Goal: Task Accomplishment & Management: Use online tool/utility

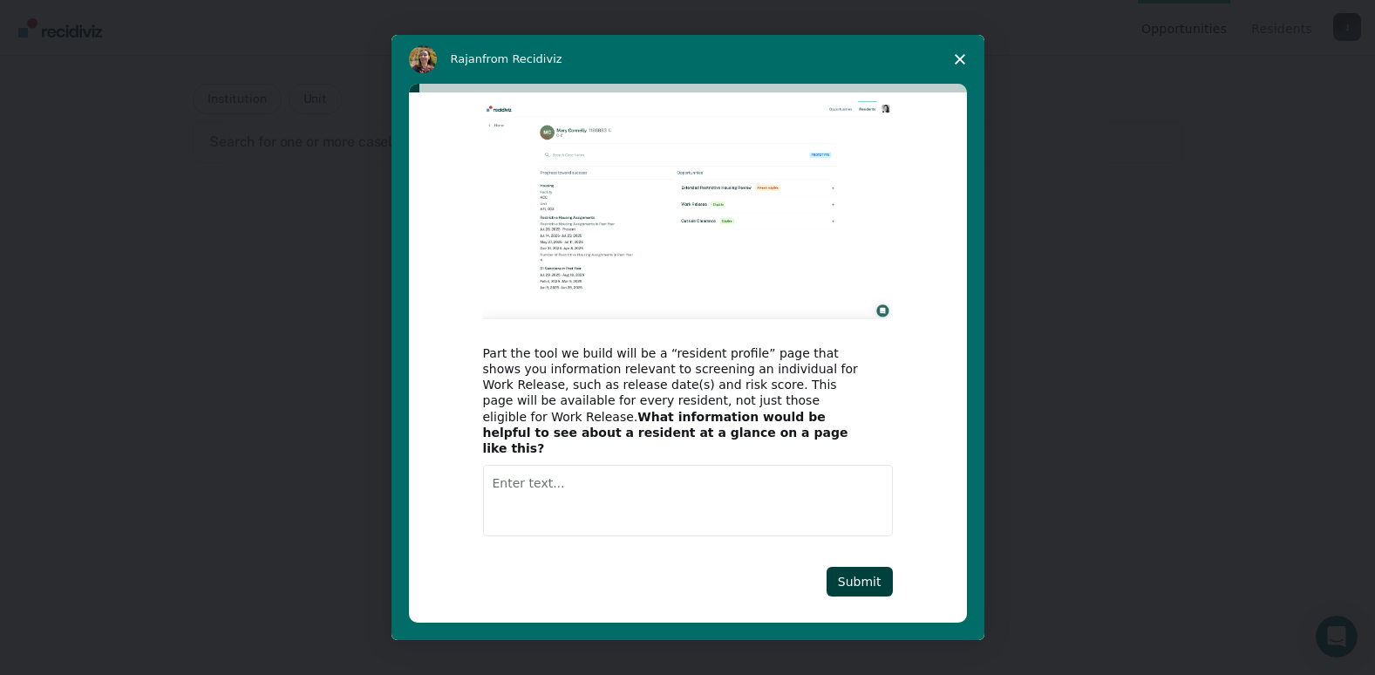
scroll to position [62, 0]
click at [514, 469] on textarea "Enter text..." at bounding box center [688, 500] width 410 height 71
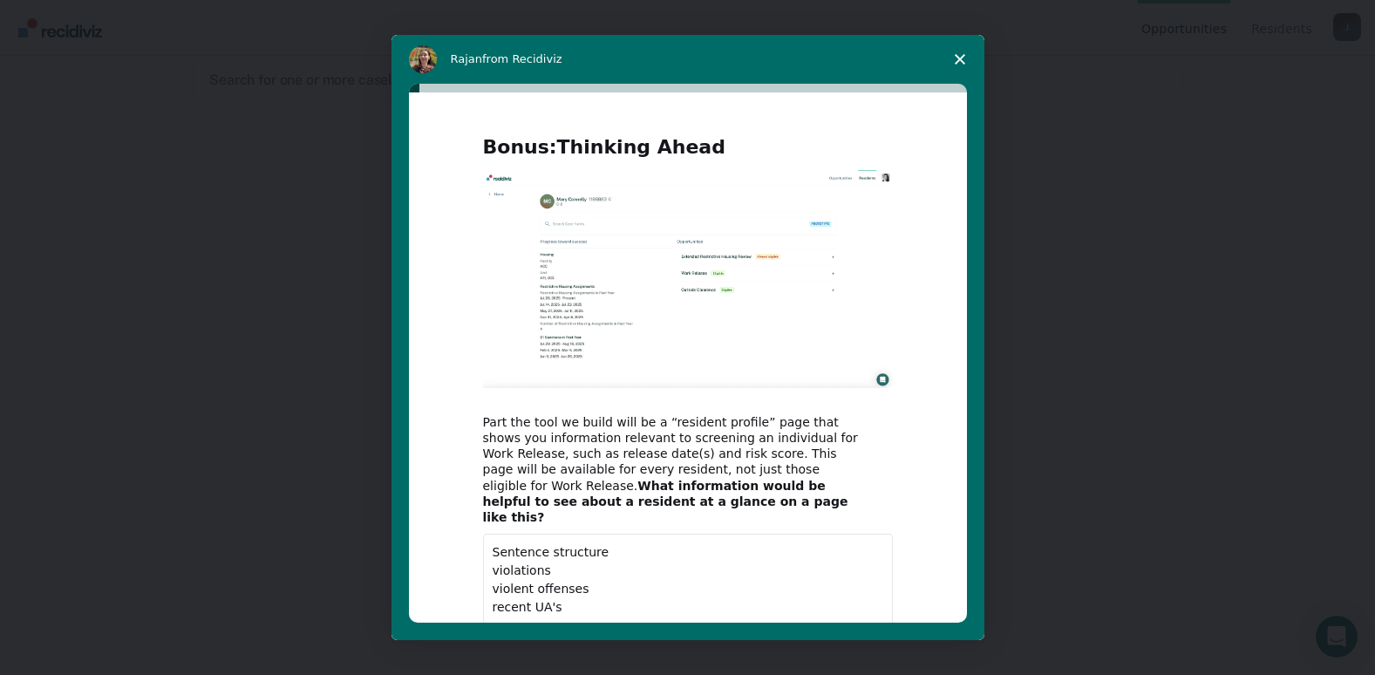
scroll to position [105, 0]
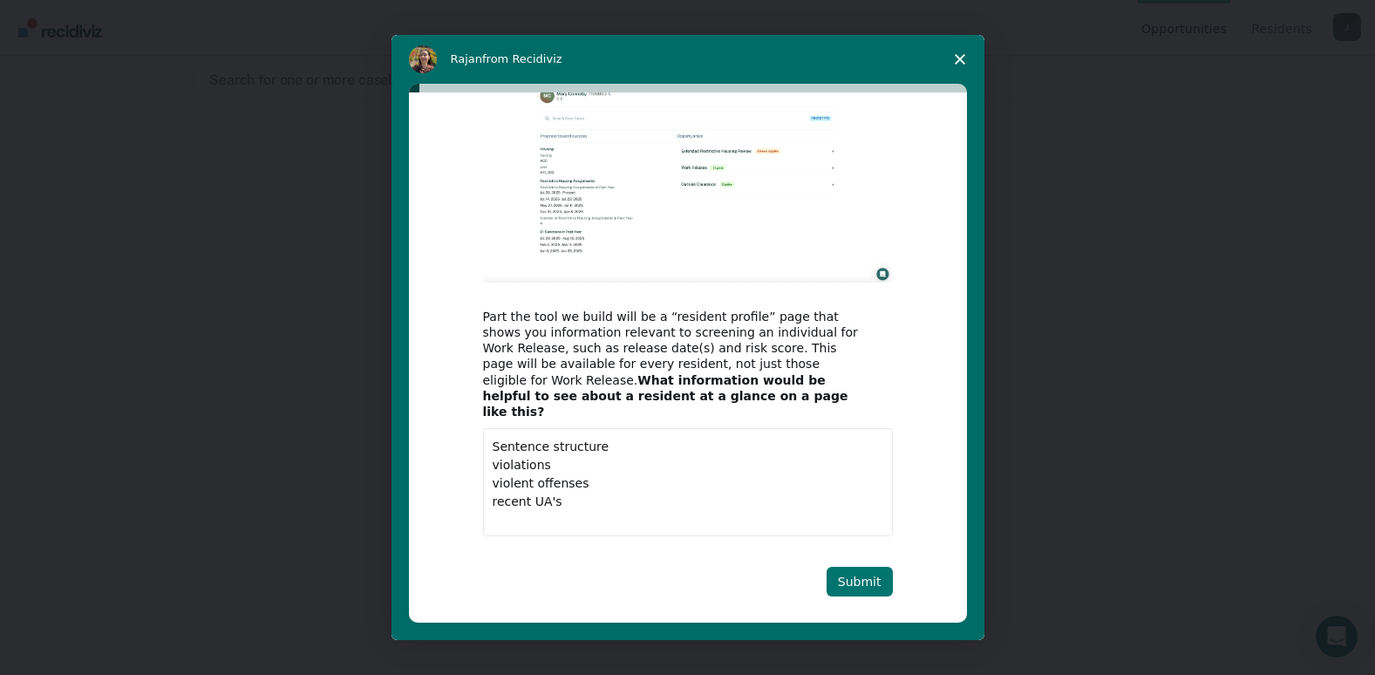
type textarea "Sentence structure violations violent offenses recent UA's"
click at [856, 568] on button "Submit" at bounding box center [860, 582] width 66 height 30
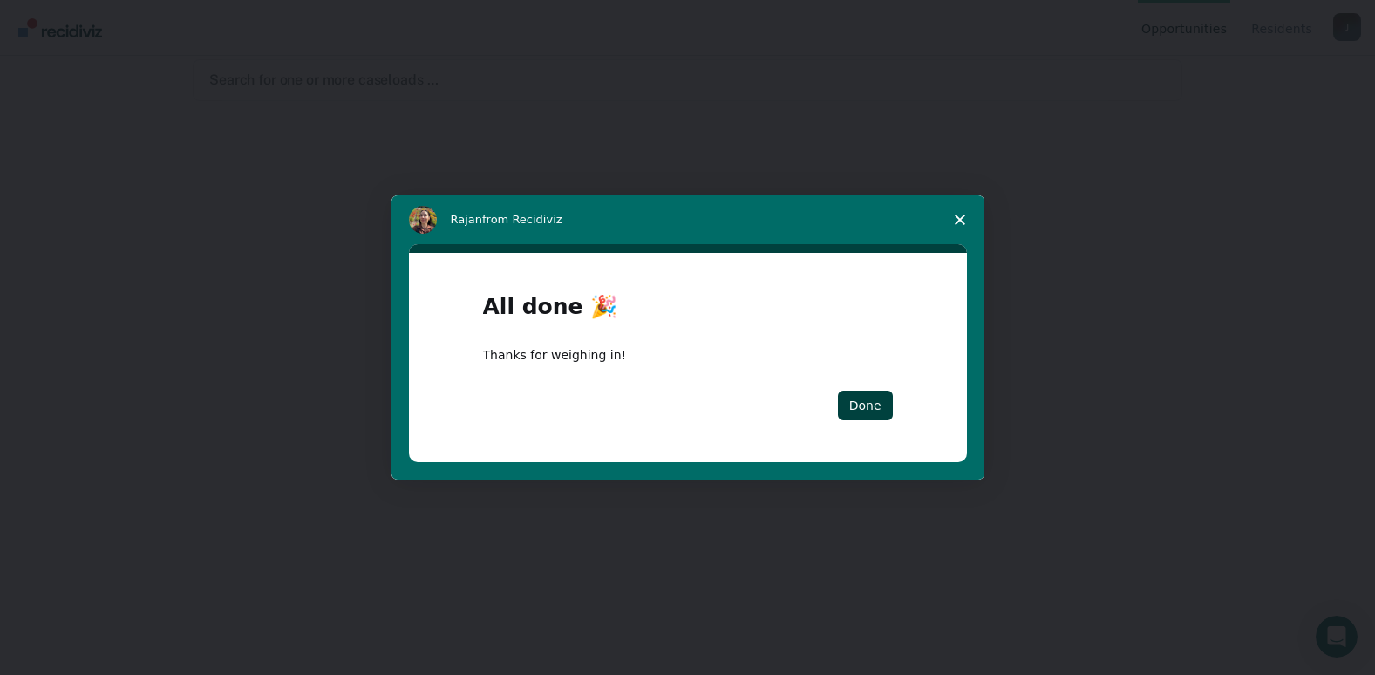
scroll to position [0, 0]
click at [862, 404] on button "Done" at bounding box center [865, 406] width 55 height 30
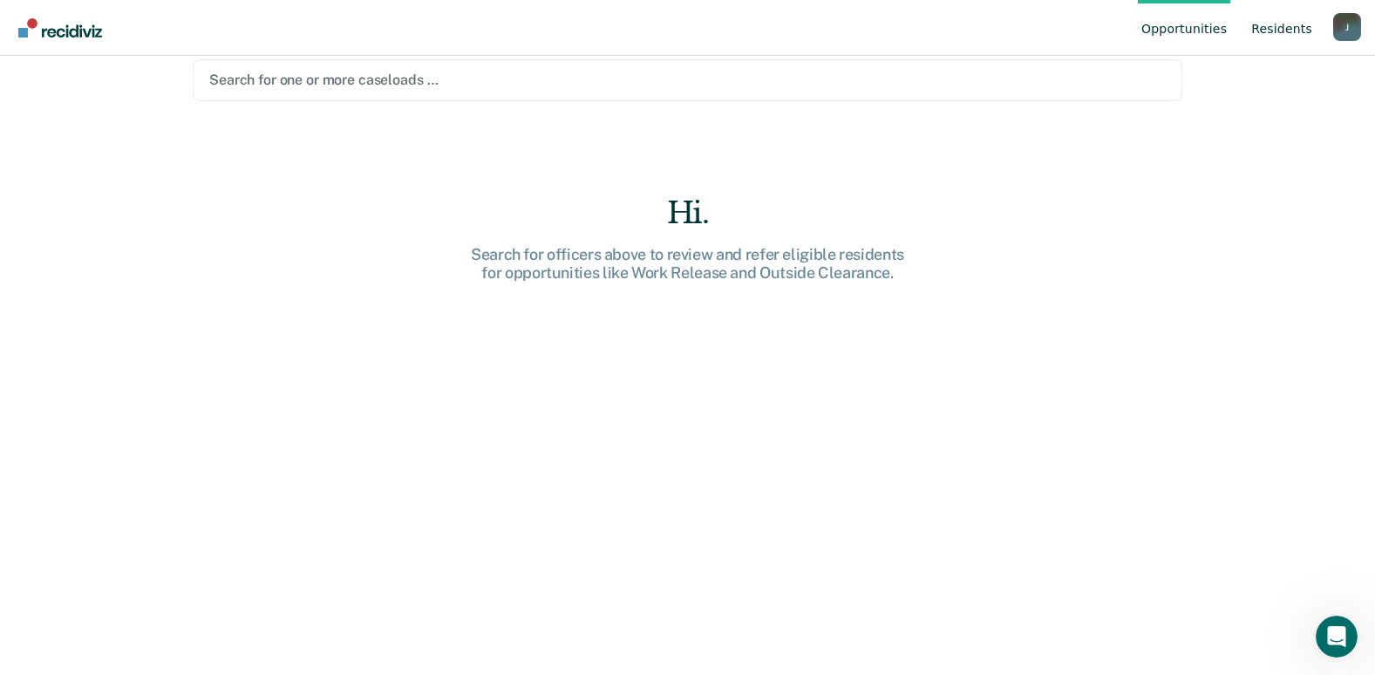
click at [1287, 35] on link "Resident s" at bounding box center [1282, 28] width 68 height 56
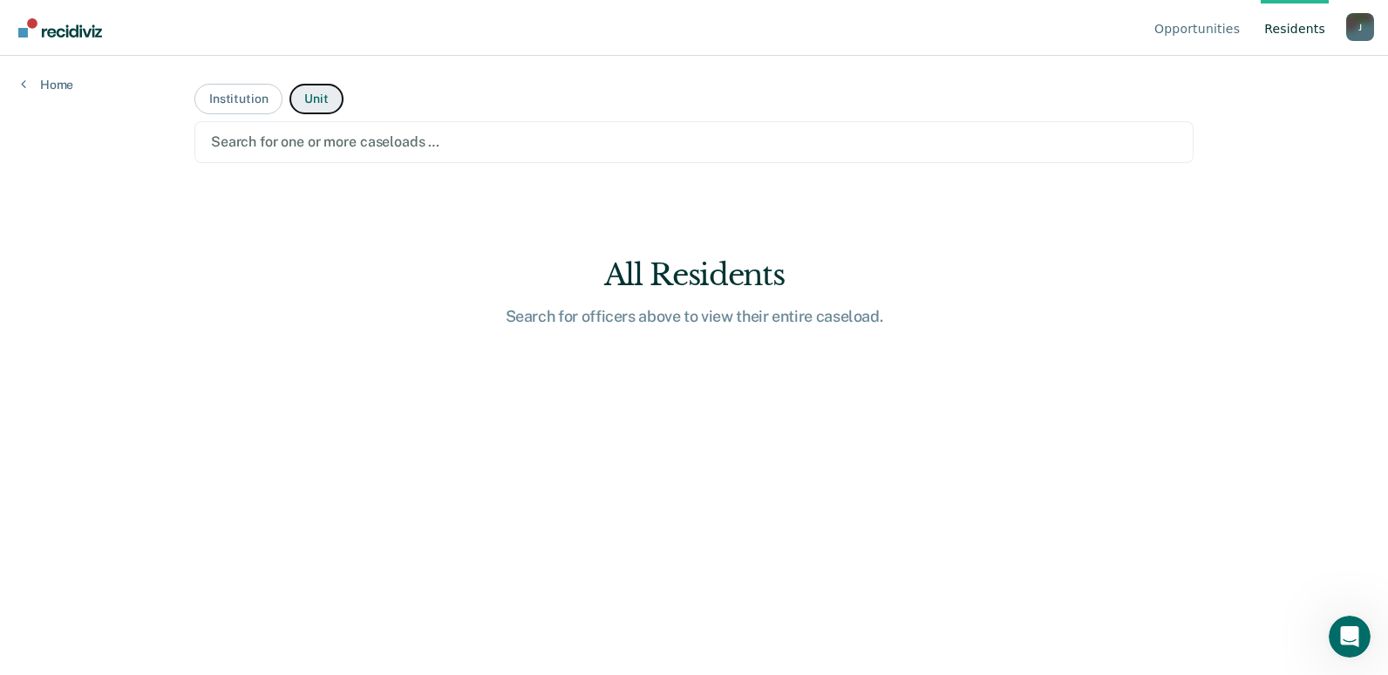
click at [320, 106] on button "Unit" at bounding box center [315, 99] width 53 height 31
click at [384, 149] on div at bounding box center [694, 142] width 966 height 20
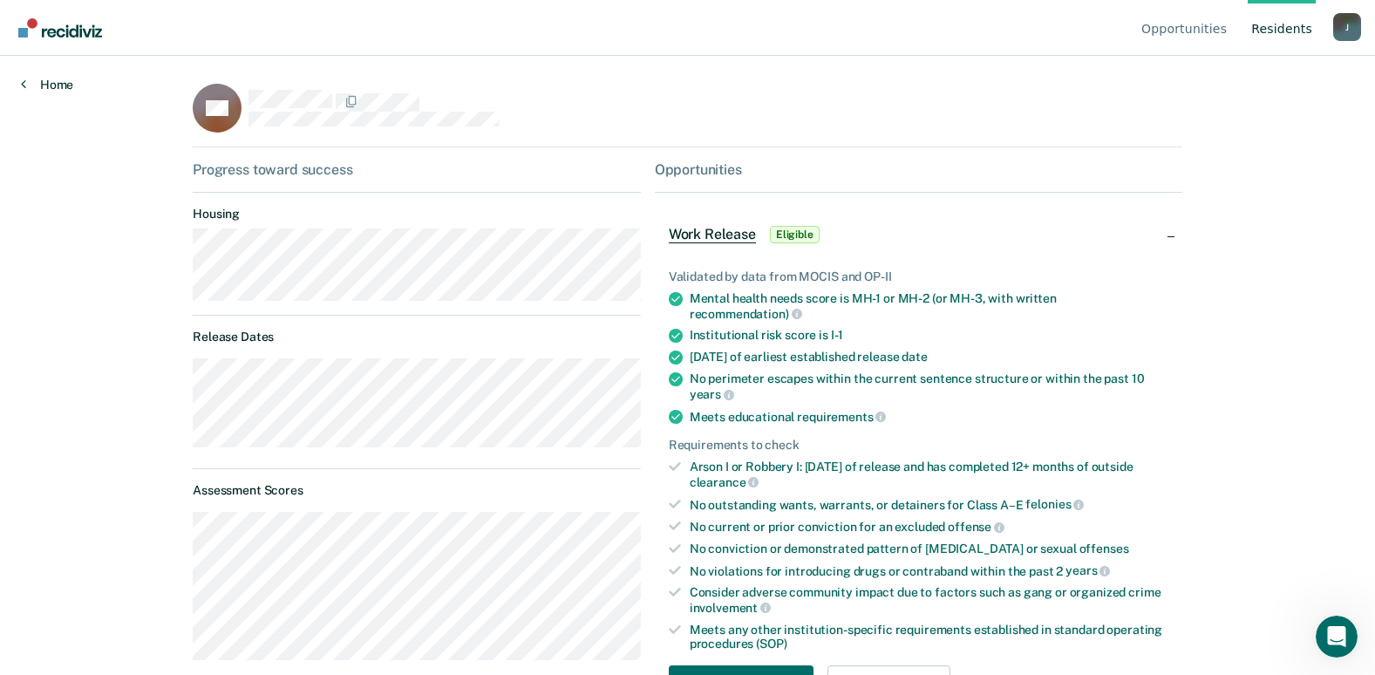
click at [55, 85] on link "Home" at bounding box center [47, 85] width 52 height 16
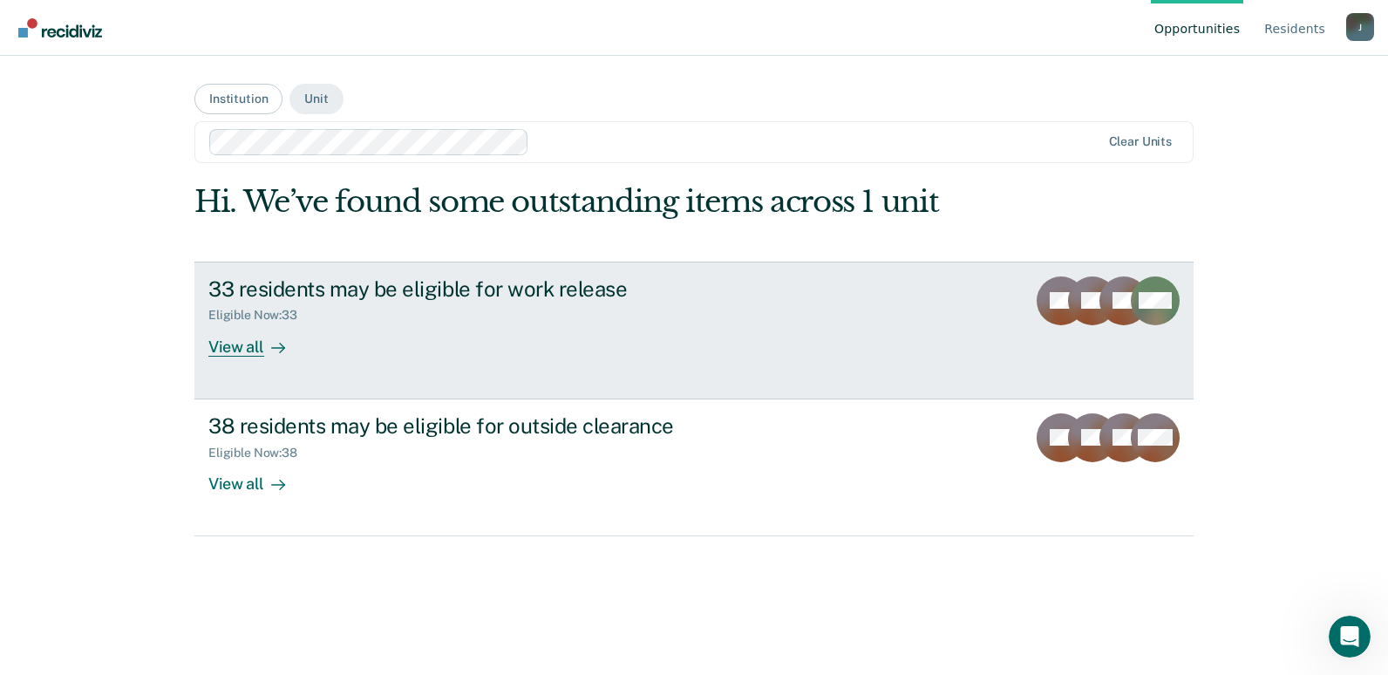
click at [250, 343] on div "View all" at bounding box center [257, 340] width 98 height 34
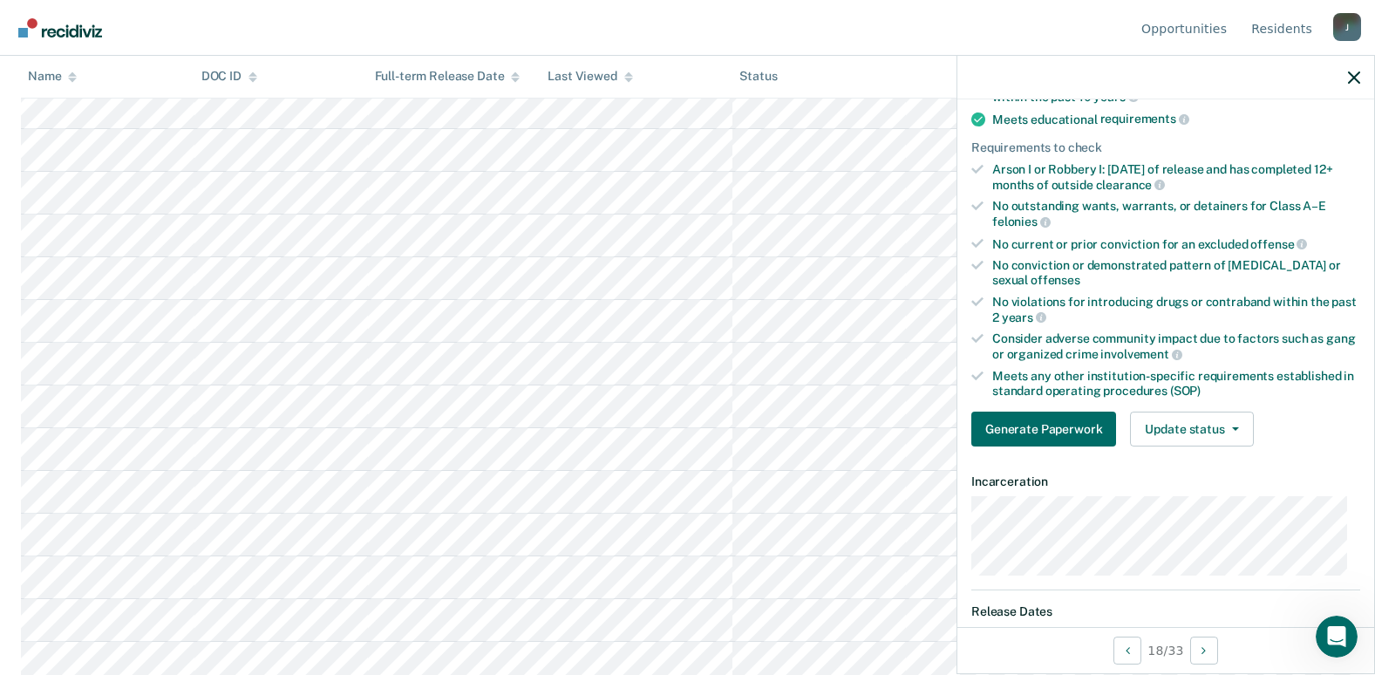
scroll to position [349, 0]
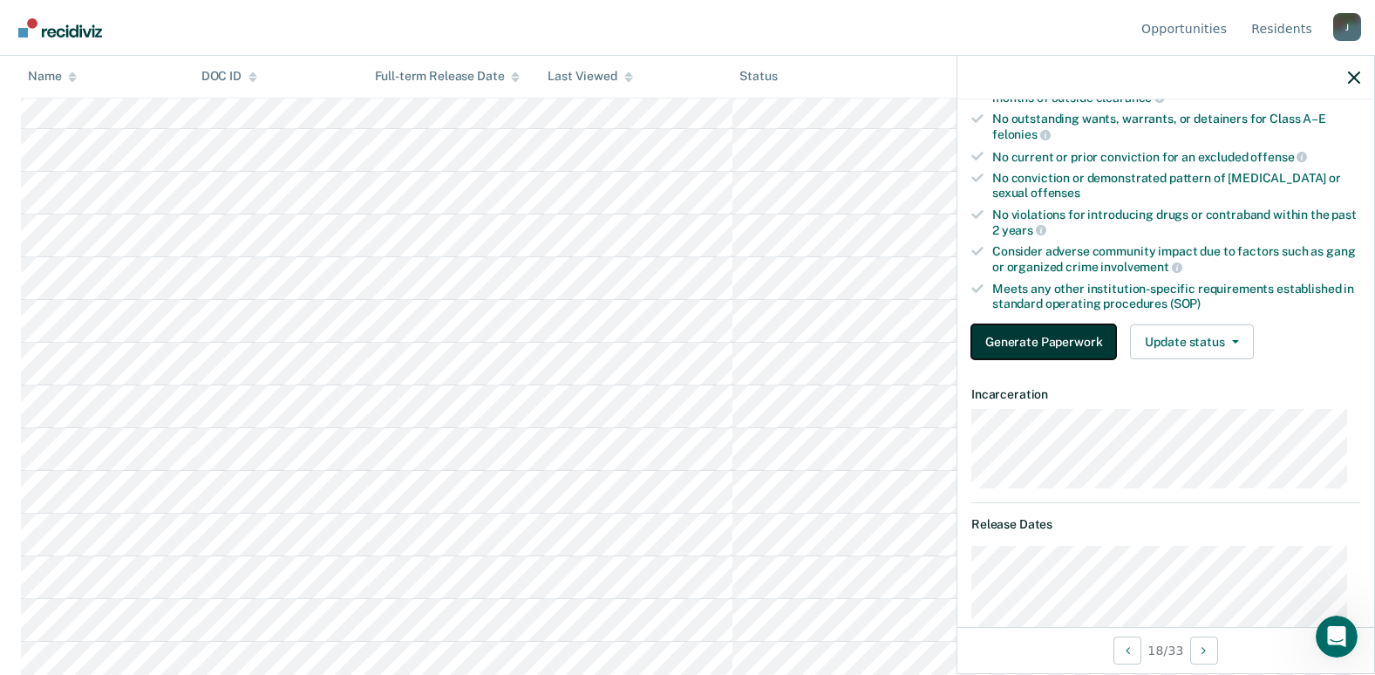
click at [1045, 344] on button "Generate Paperwork" at bounding box center [1043, 341] width 145 height 35
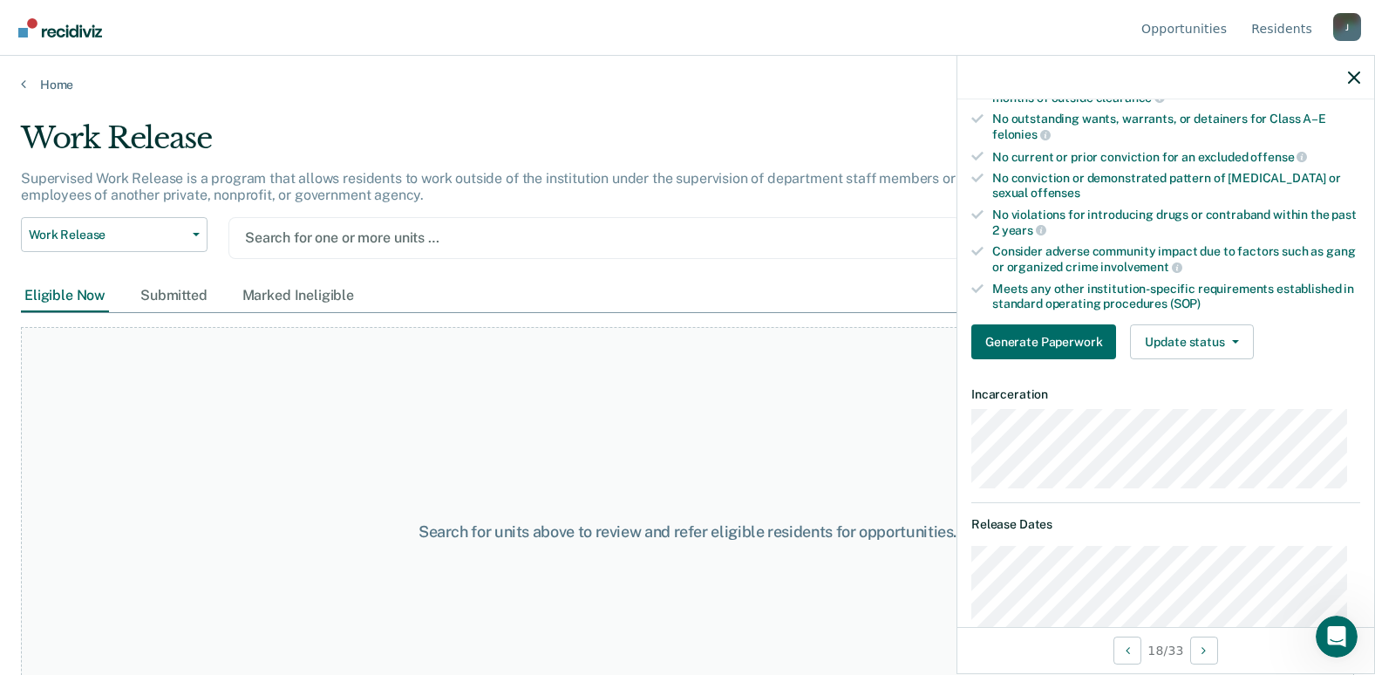
click at [441, 242] on div at bounding box center [595, 238] width 700 height 20
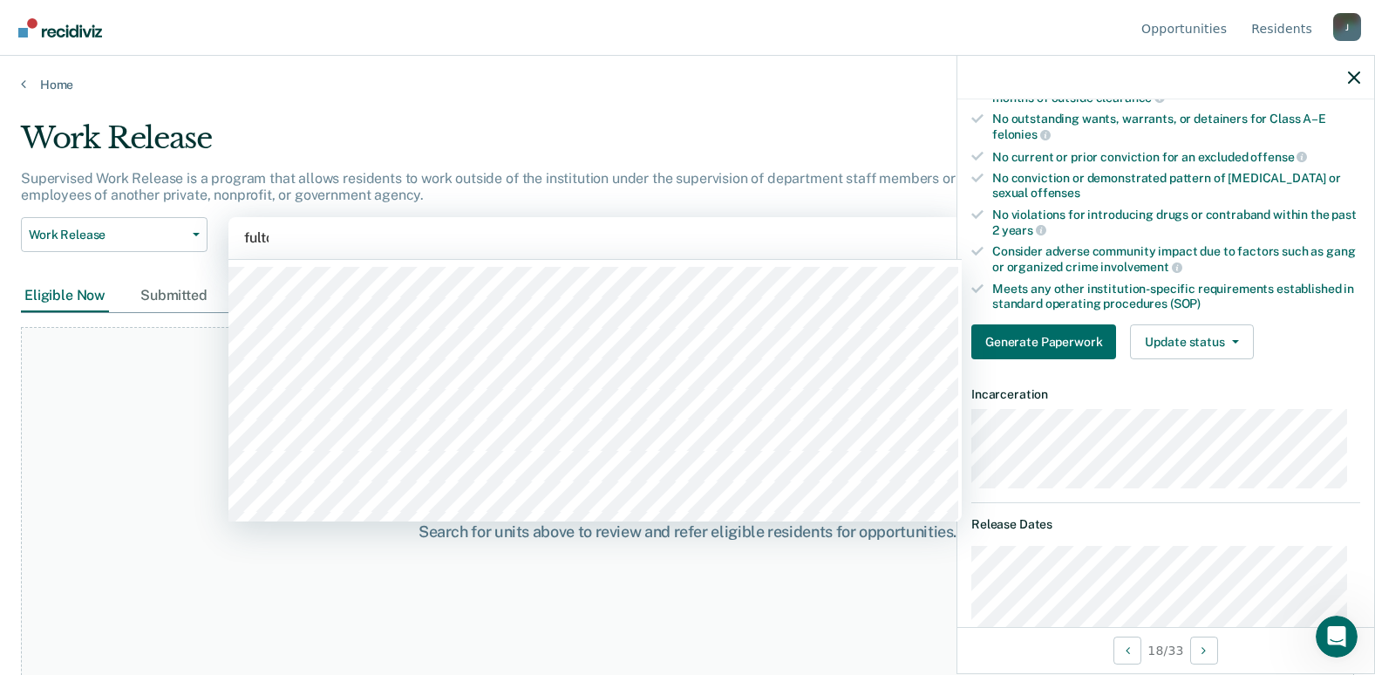
type input "fulton"
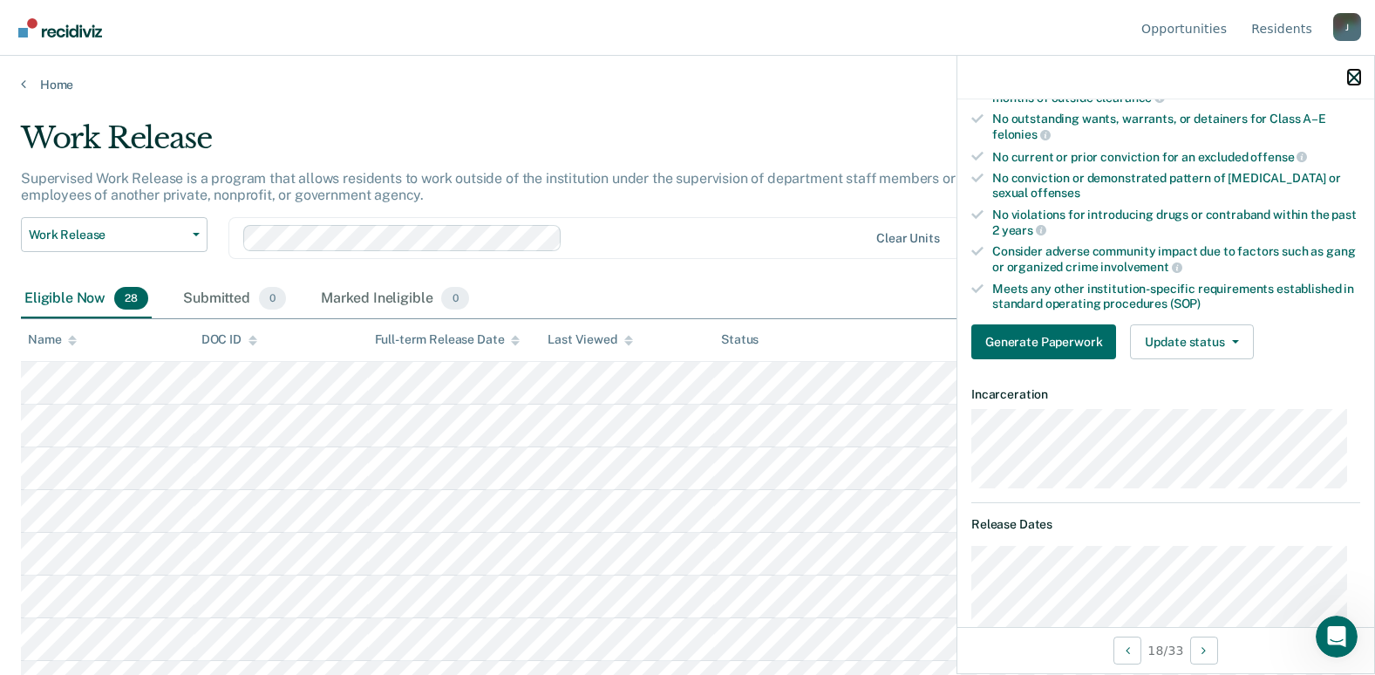
click at [1359, 76] on icon "button" at bounding box center [1354, 77] width 12 height 12
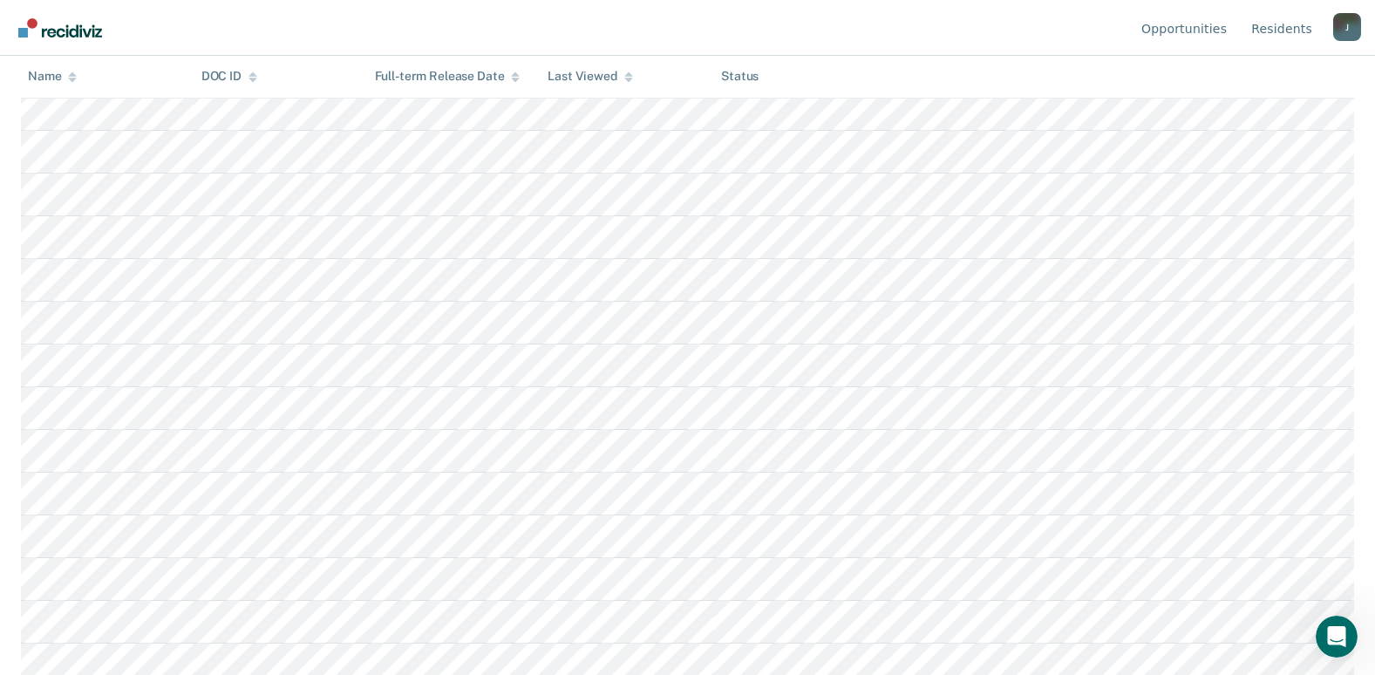
scroll to position [883, 0]
